Goal: Task Accomplishment & Management: Use online tool/utility

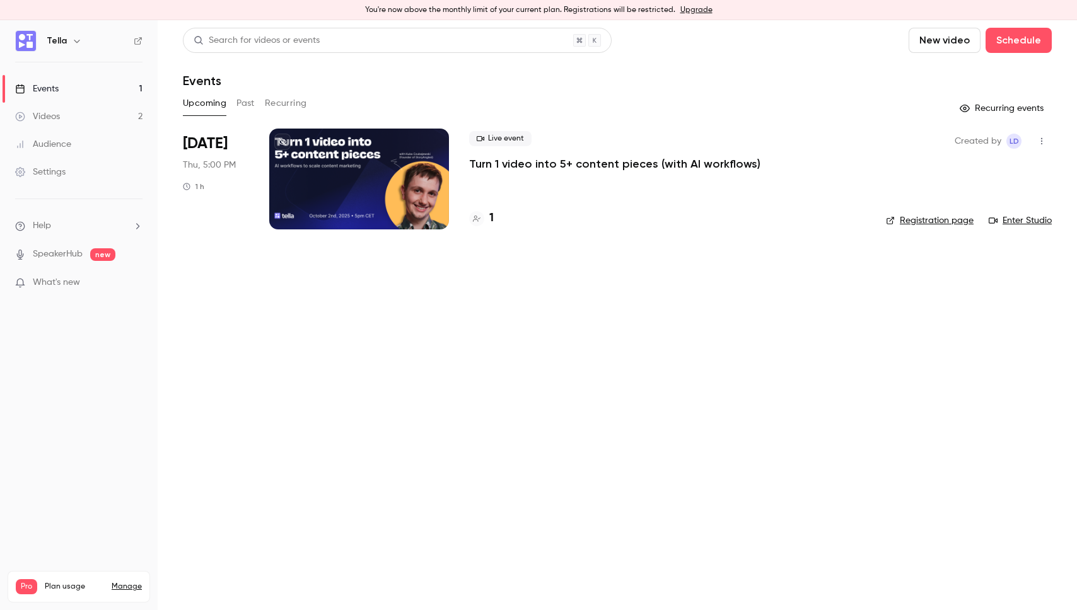
click at [692, 9] on link "Upgrade" at bounding box center [696, 10] width 32 height 10
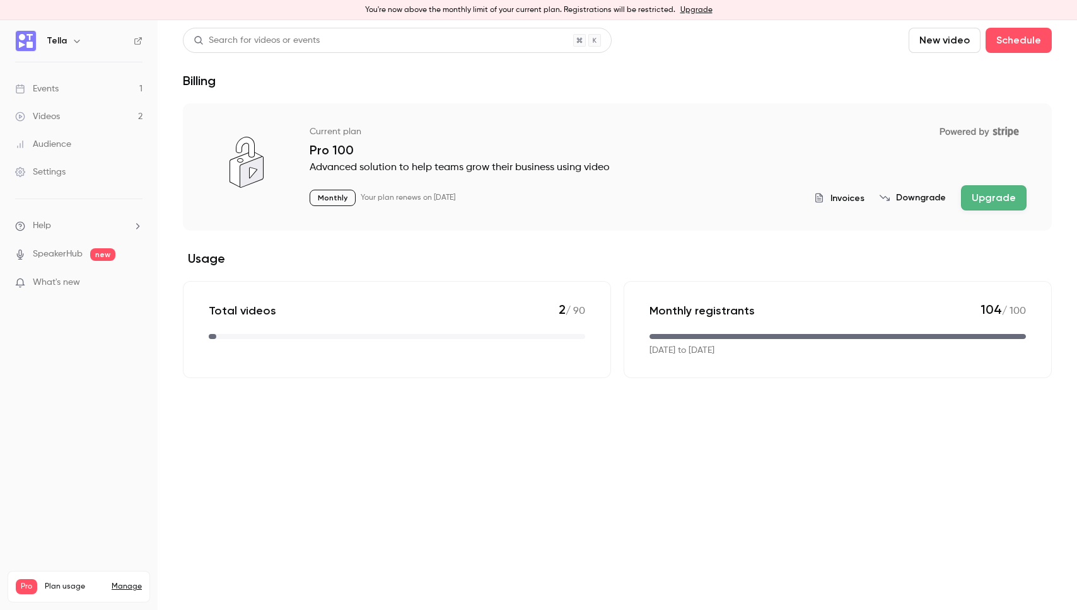
click at [977, 198] on button "Upgrade" at bounding box center [994, 197] width 66 height 25
click at [70, 89] on link "Events 1" at bounding box center [79, 89] width 158 height 28
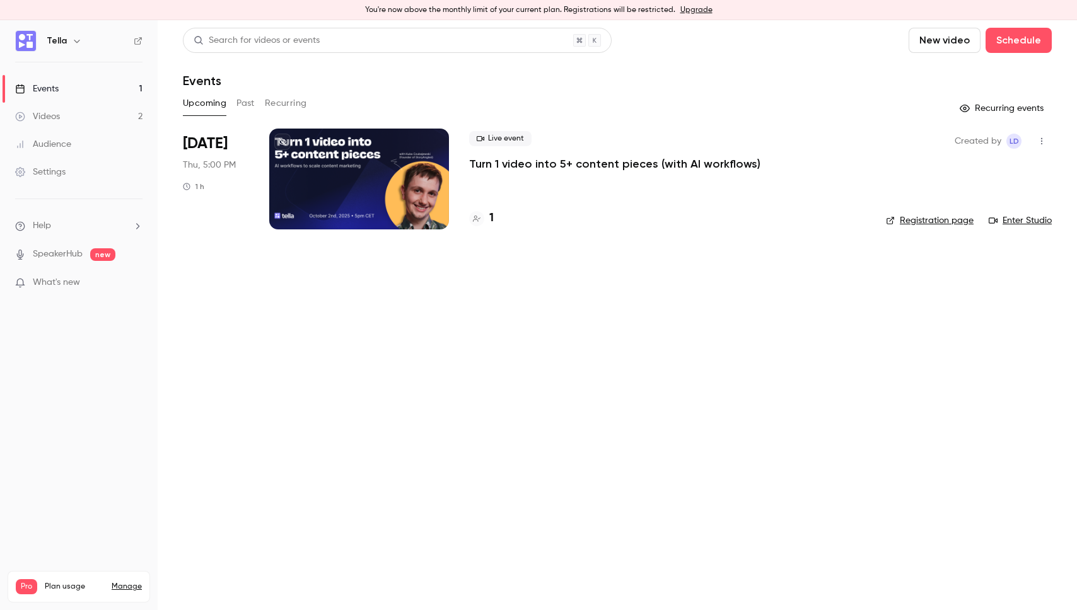
click at [561, 156] on p "Turn 1 video into 5+ content pieces (with AI workflows)" at bounding box center [614, 163] width 291 height 15
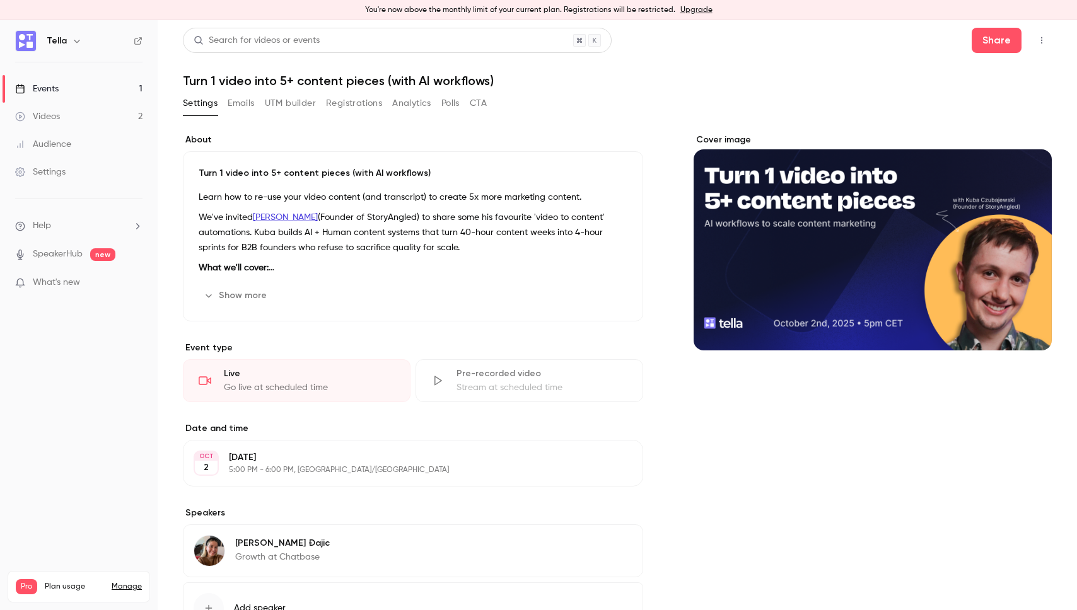
click at [307, 97] on button "UTM builder" at bounding box center [290, 103] width 51 height 20
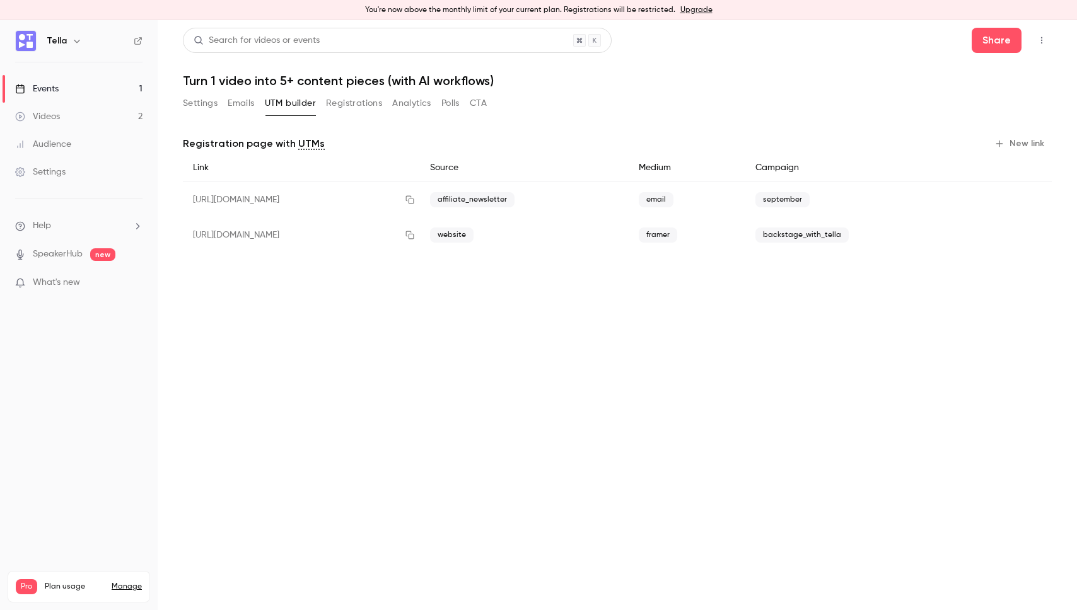
click at [1023, 149] on button "New link" at bounding box center [1020, 144] width 62 height 20
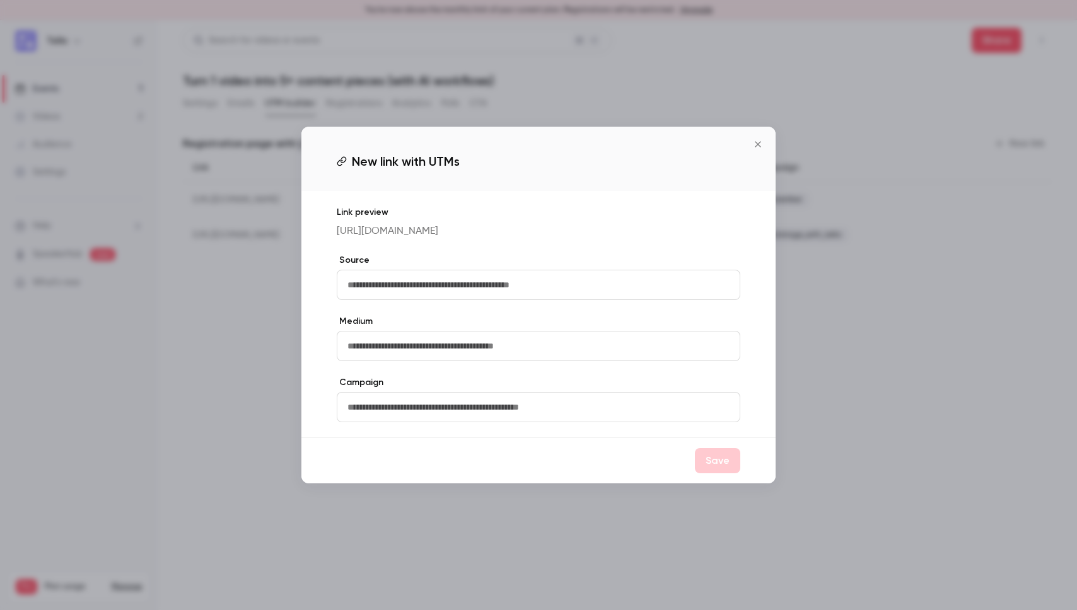
click at [526, 274] on input "text" at bounding box center [539, 285] width 404 height 30
type input "********"
click at [477, 341] on input "text" at bounding box center [539, 346] width 404 height 30
type input "****"
click at [728, 462] on button "Save" at bounding box center [717, 460] width 45 height 25
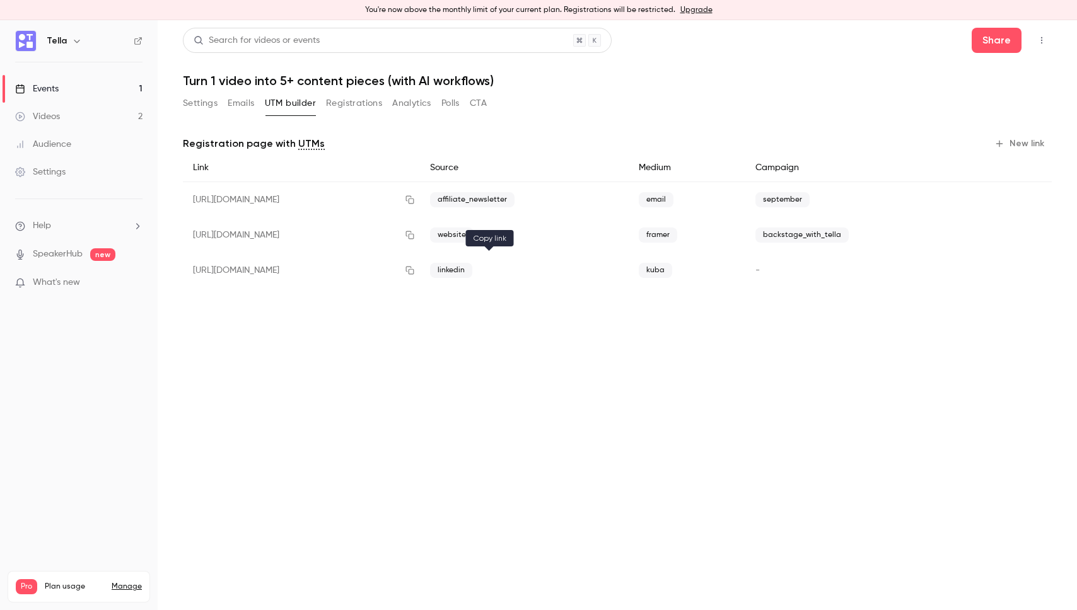
click at [420, 267] on button "button" at bounding box center [410, 270] width 20 height 20
click at [1002, 143] on icon "button" at bounding box center [999, 144] width 7 height 7
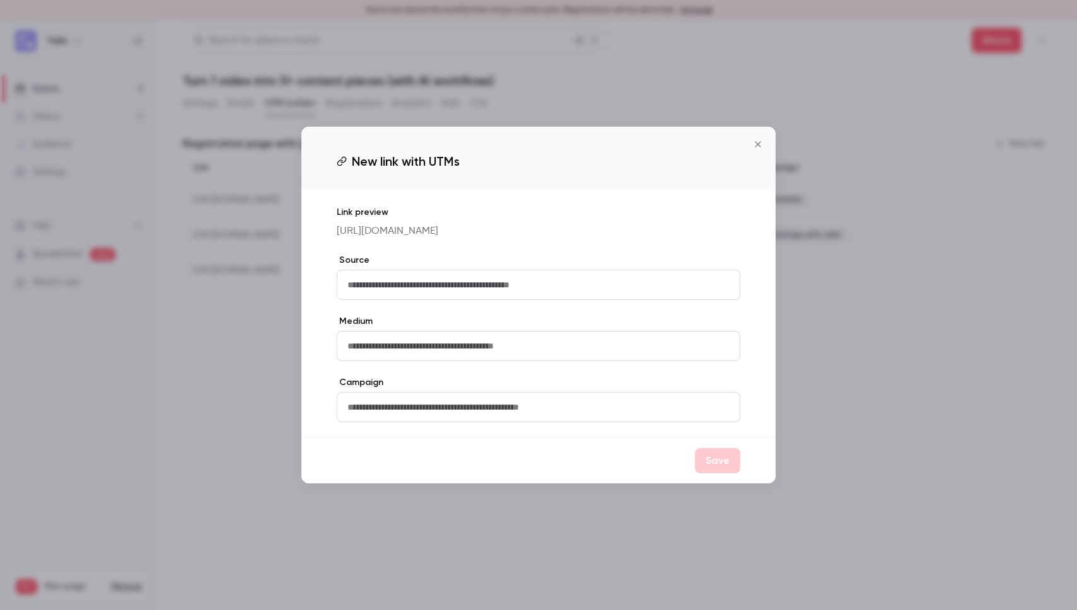
click at [420, 284] on input "text" at bounding box center [539, 285] width 404 height 30
type input "********"
click at [382, 402] on input "text" at bounding box center [539, 407] width 404 height 30
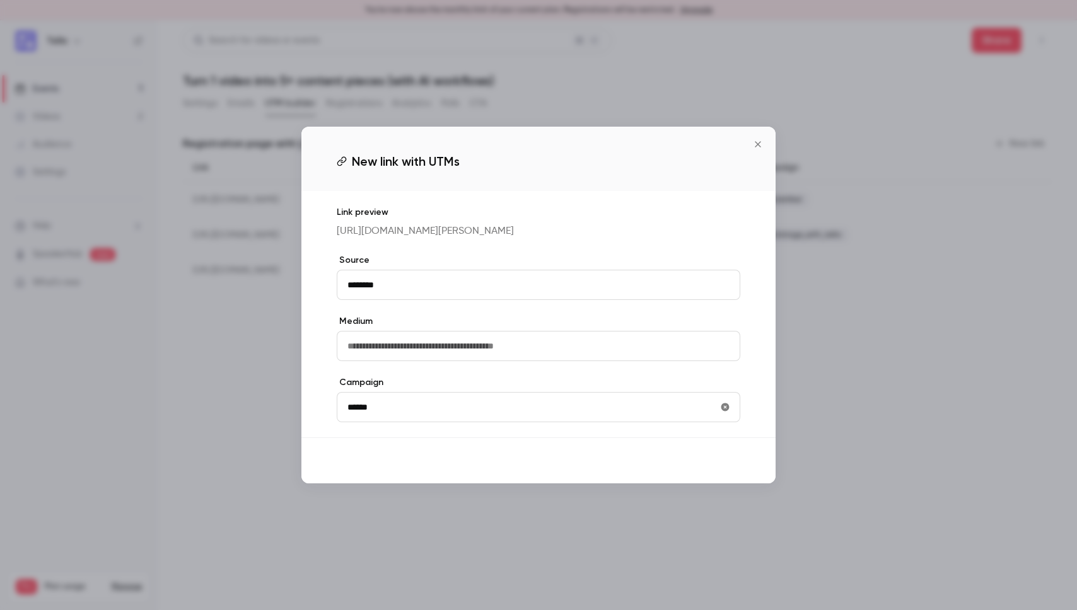
type input "******"
click at [735, 467] on button "Save" at bounding box center [717, 460] width 45 height 25
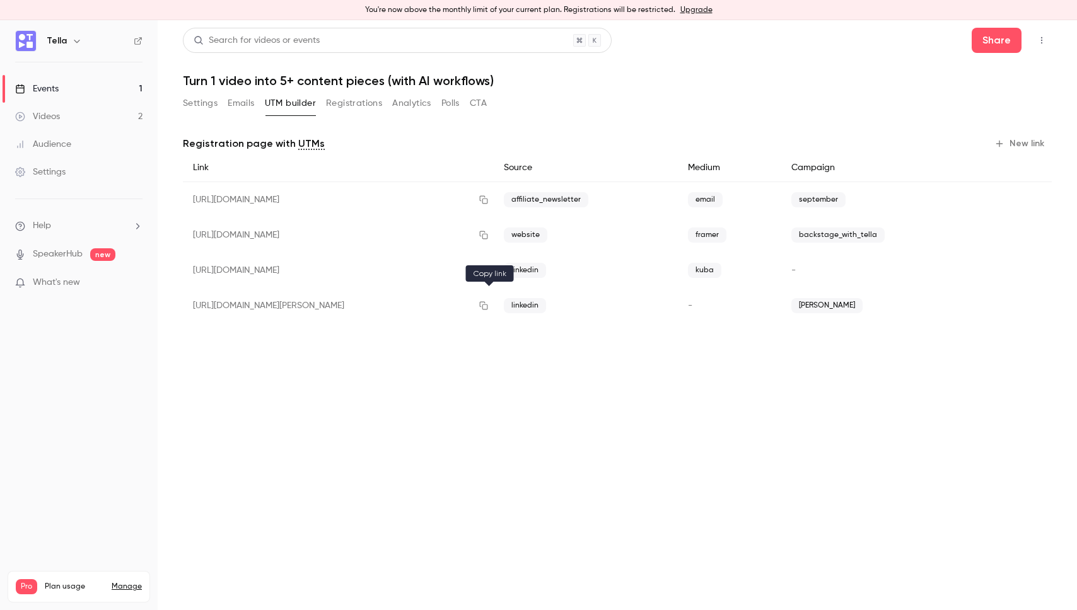
click at [487, 298] on button "button" at bounding box center [484, 306] width 20 height 20
click at [685, 13] on link "Upgrade" at bounding box center [696, 10] width 32 height 10
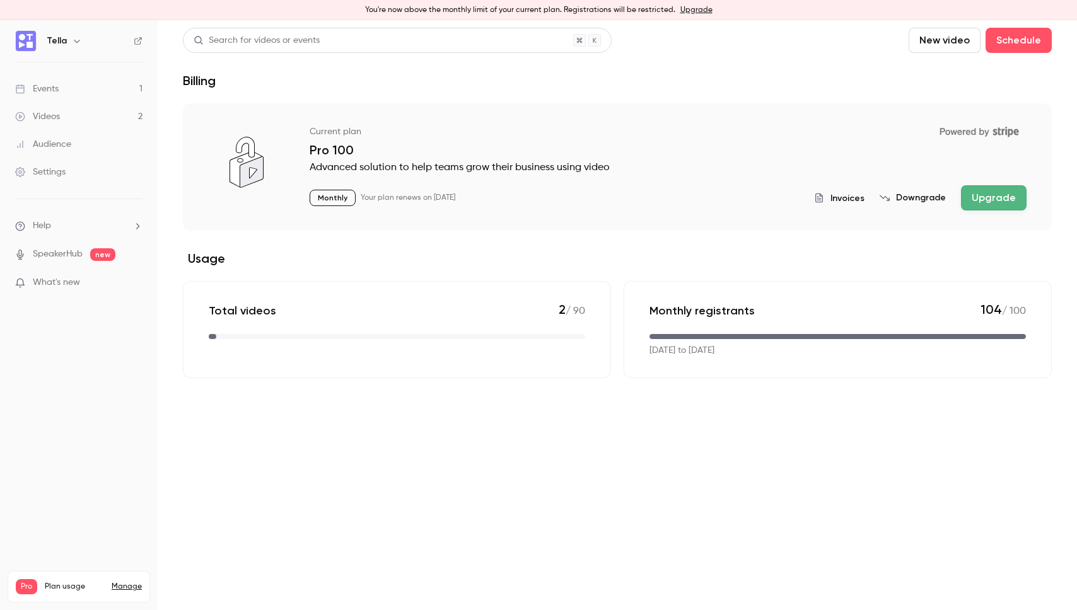
click at [984, 199] on button "Upgrade" at bounding box center [994, 197] width 66 height 25
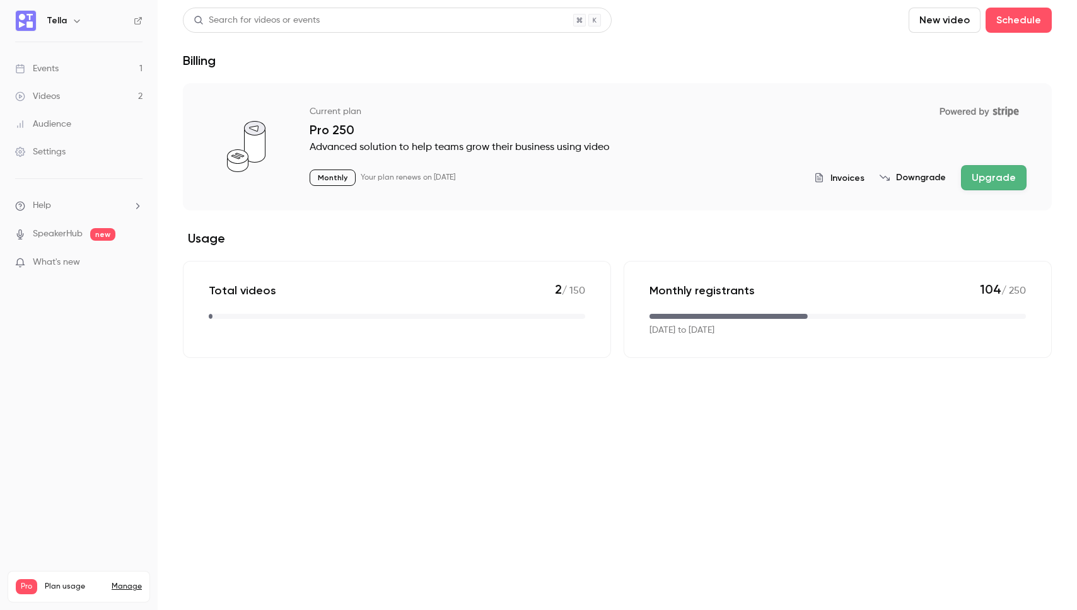
click at [99, 90] on link "Videos 2" at bounding box center [79, 97] width 158 height 28
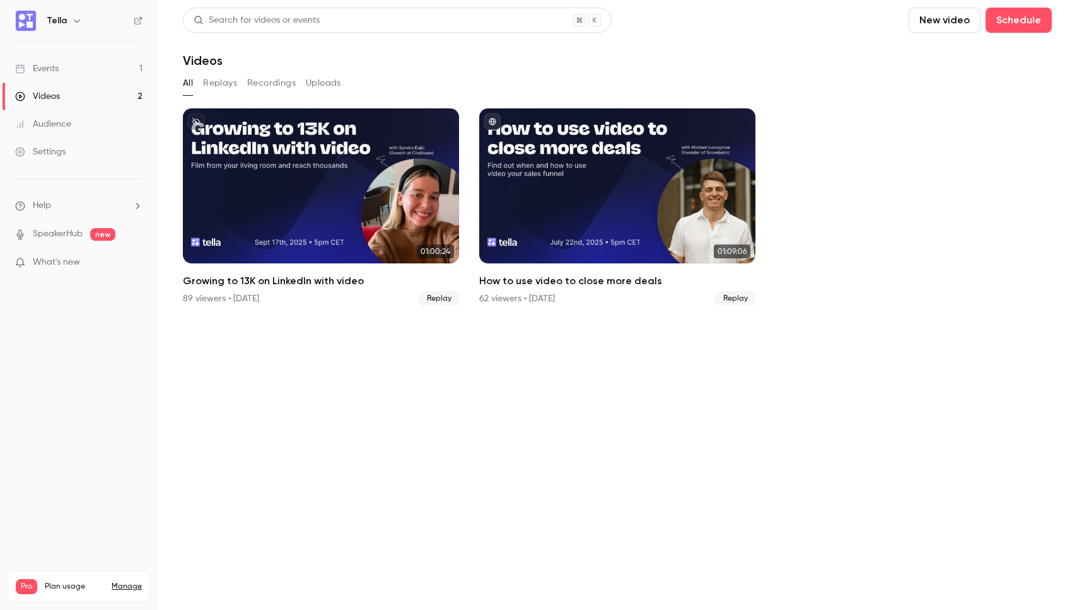
click at [582, 74] on div "All Replays Recordings Uploads" at bounding box center [617, 83] width 869 height 20
click at [84, 74] on link "Events 1" at bounding box center [79, 69] width 158 height 28
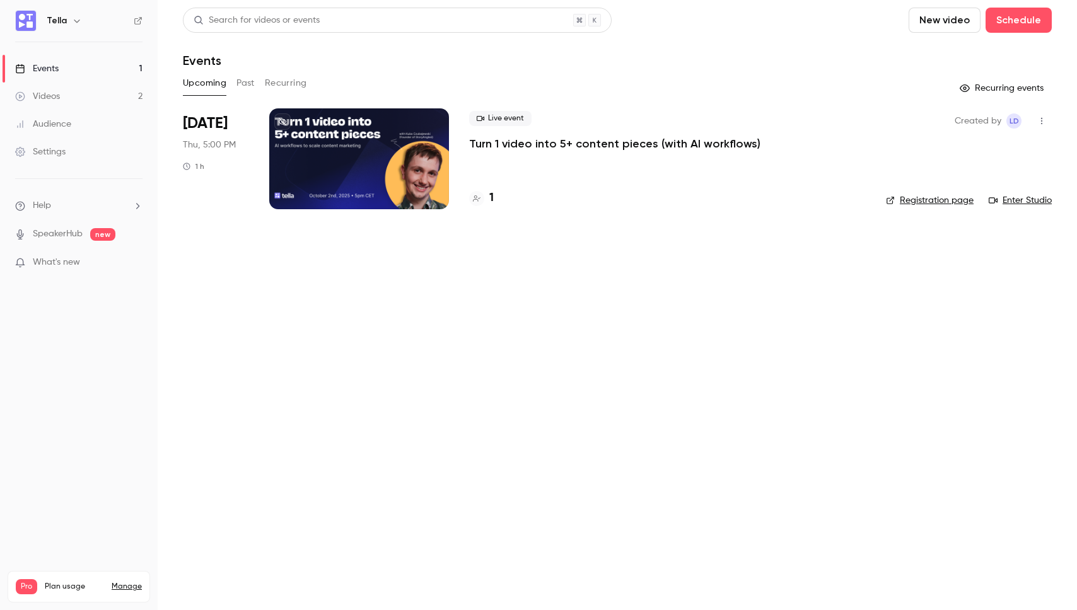
click at [91, 74] on link "Events 1" at bounding box center [79, 69] width 158 height 28
click at [554, 149] on p "Turn 1 video into 5+ content pieces (with AI workflows)" at bounding box center [614, 143] width 291 height 15
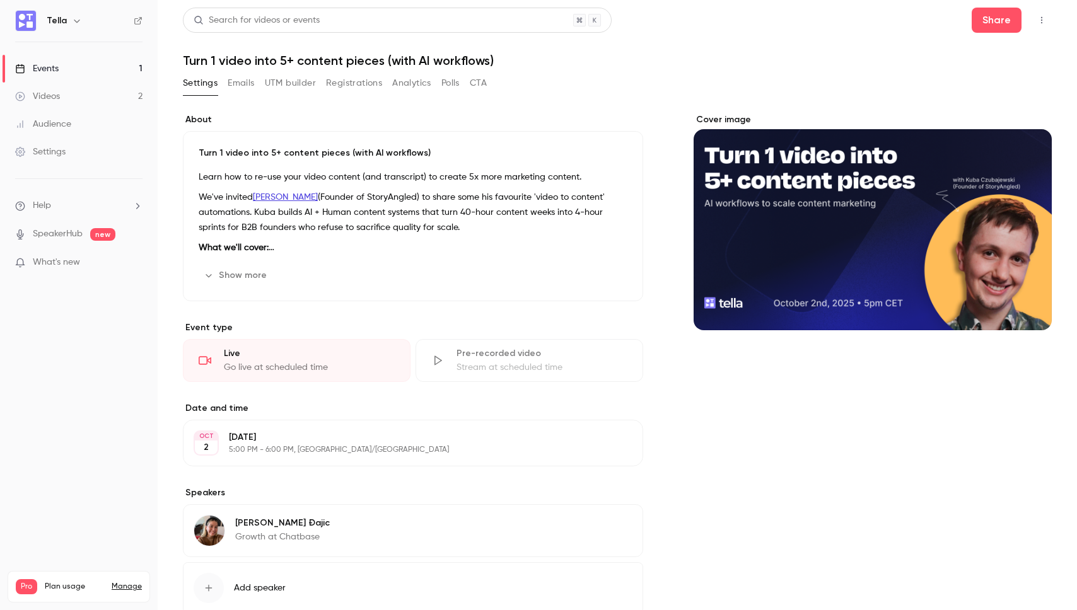
click at [270, 83] on button "UTM builder" at bounding box center [290, 83] width 51 height 20
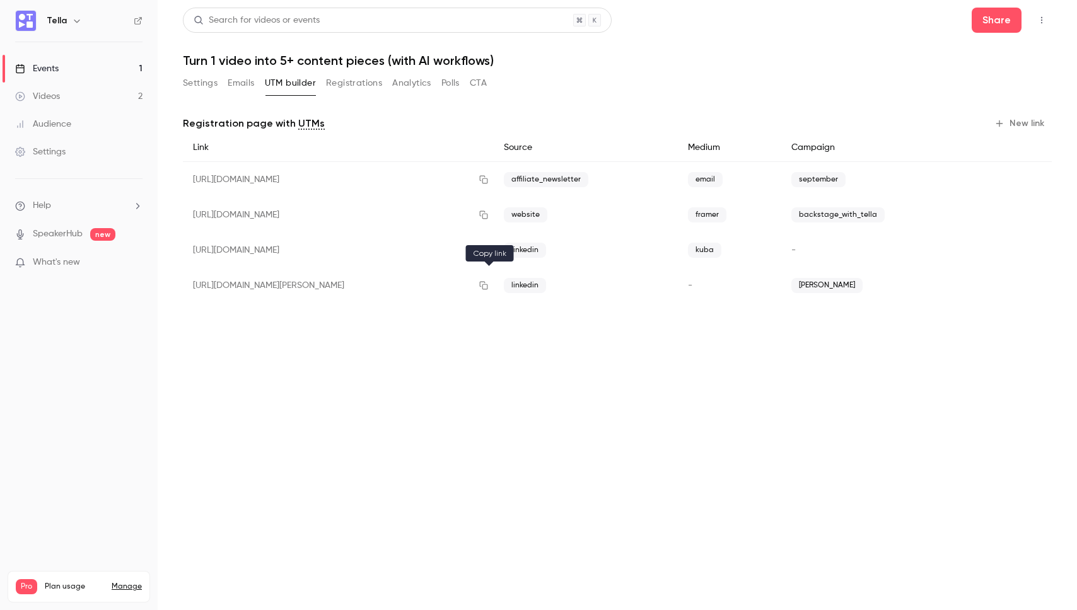
click at [489, 289] on icon "button" at bounding box center [484, 285] width 10 height 9
click at [1003, 129] on button "New link" at bounding box center [1020, 123] width 62 height 20
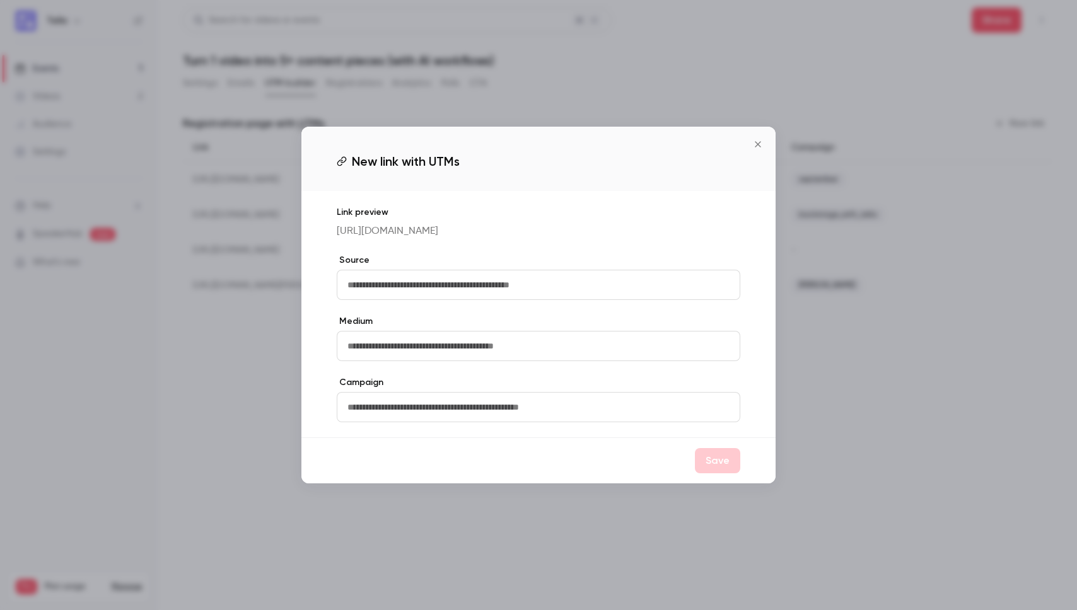
click at [447, 284] on input "text" at bounding box center [539, 285] width 404 height 30
type input "******"
click at [388, 402] on input "text" at bounding box center [539, 407] width 404 height 30
click at [707, 473] on button "Save" at bounding box center [717, 460] width 45 height 25
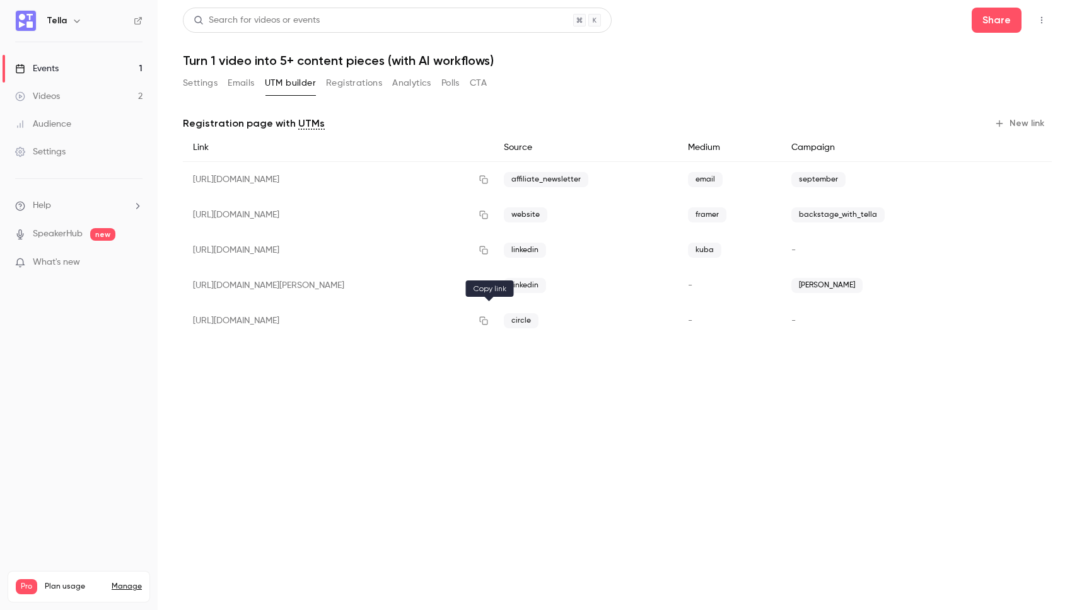
click at [487, 317] on icon "button" at bounding box center [484, 321] width 10 height 9
